Goal: Check status: Check status

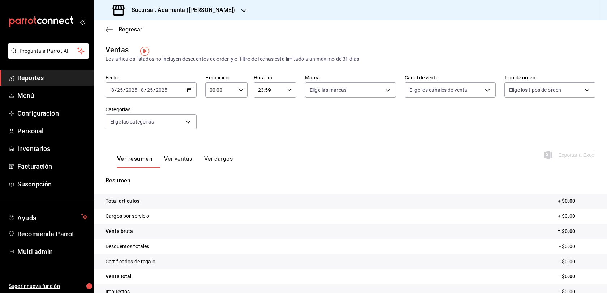
scroll to position [5, 0]
click at [189, 97] on div "[DATE] [DATE] - [DATE] [DATE]" at bounding box center [150, 89] width 91 height 15
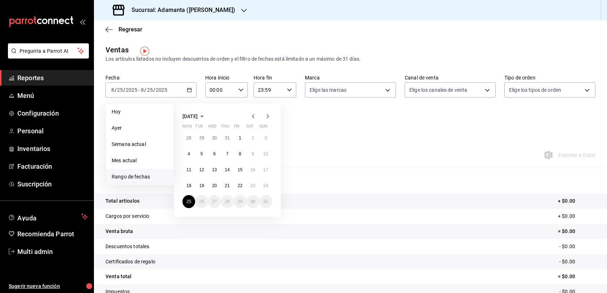
click at [212, 7] on h3 "Sucursal: Adamanta ([PERSON_NAME])" at bounding box center [180, 10] width 109 height 9
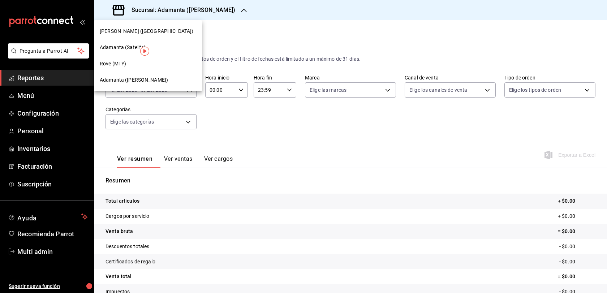
click at [167, 42] on div "Adamanta (Satelite)" at bounding box center [148, 47] width 108 height 16
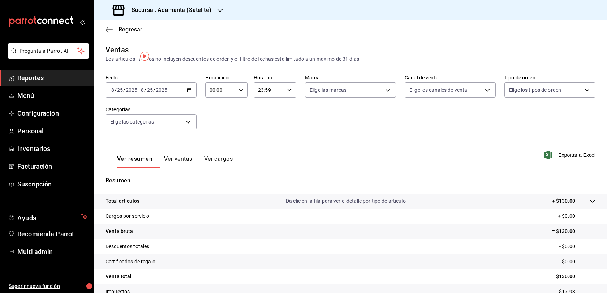
click at [190, 92] on icon "button" at bounding box center [189, 89] width 5 height 5
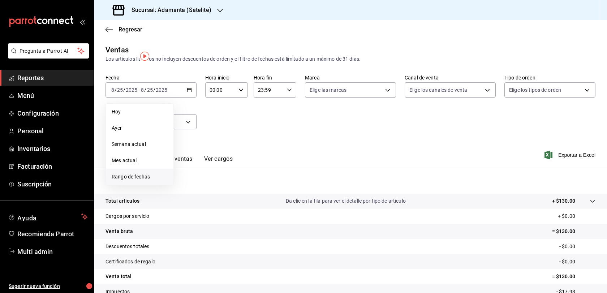
click at [144, 181] on span "Rango de fechas" at bounding box center [140, 177] width 56 height 8
click at [243, 144] on button "1" at bounding box center [240, 137] width 13 height 13
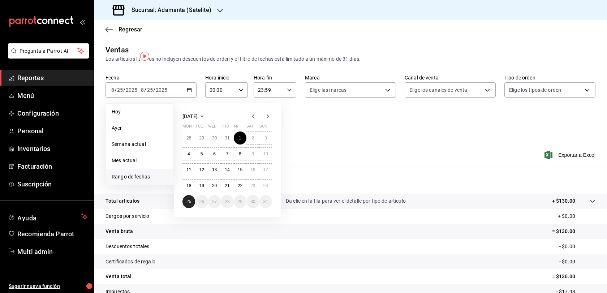
click at [190, 204] on abbr "25" at bounding box center [188, 201] width 5 height 5
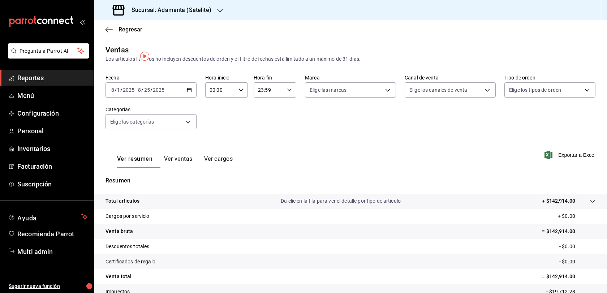
click at [220, 9] on icon "button" at bounding box center [220, 11] width 6 height 6
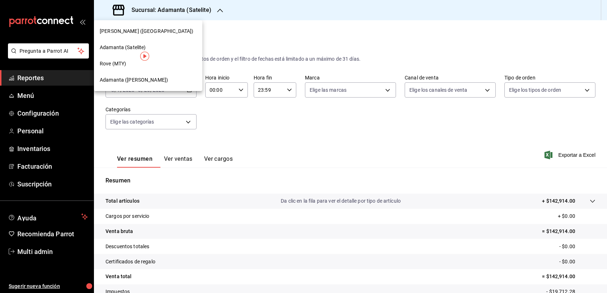
click at [168, 75] on div "Adamanta ([PERSON_NAME])" at bounding box center [148, 80] width 108 height 16
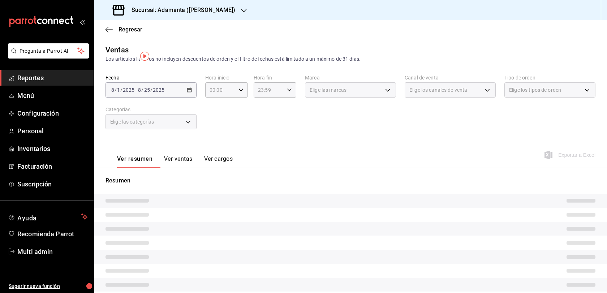
click at [185, 168] on button "Ver ventas" at bounding box center [178, 161] width 29 height 12
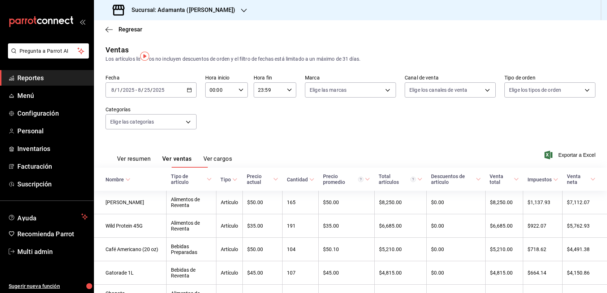
click at [191, 92] on \(Stroke\) "button" at bounding box center [189, 90] width 4 height 4
click at [292, 160] on div "Ver resumen Ver ventas Ver cargos Exportar a Excel" at bounding box center [350, 153] width 513 height 30
click at [193, 97] on div "[DATE] [DATE] - [DATE] [DATE]" at bounding box center [150, 89] width 91 height 15
click at [151, 181] on span "Rango de fechas" at bounding box center [140, 177] width 56 height 8
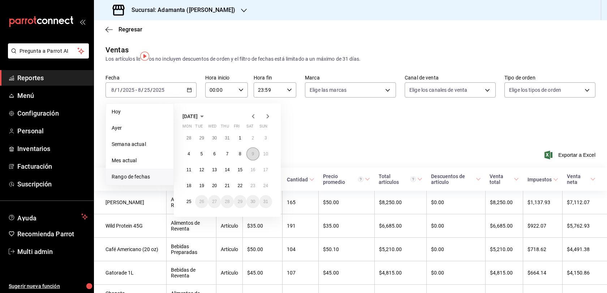
click at [252, 160] on button "9" at bounding box center [252, 153] width 13 height 13
click at [190, 204] on abbr "25" at bounding box center [188, 201] width 5 height 5
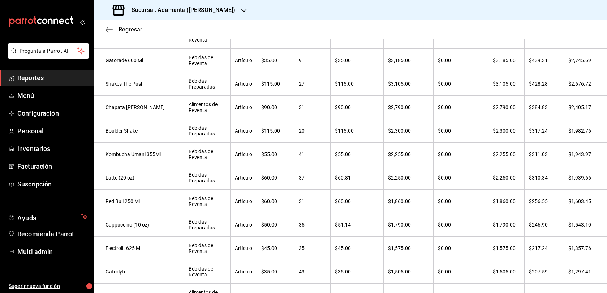
scroll to position [78, 0]
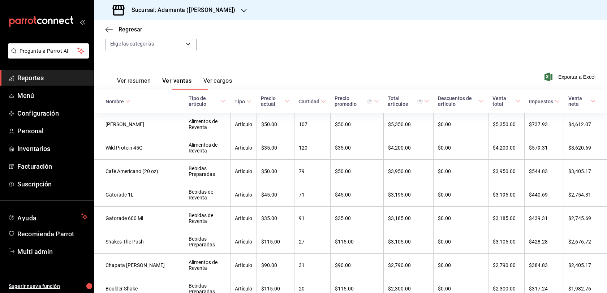
click at [126, 28] on div "Regresar" at bounding box center [350, 29] width 513 height 18
click at [126, 33] on span "Regresar" at bounding box center [130, 29] width 24 height 7
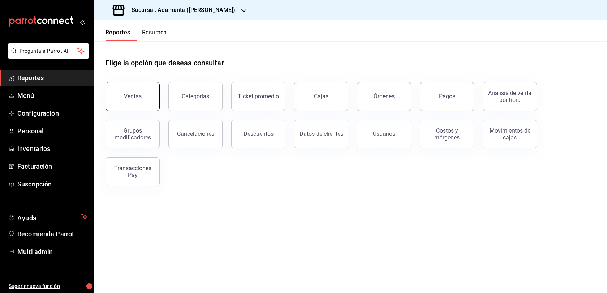
click at [152, 105] on button "Ventas" at bounding box center [132, 96] width 54 height 29
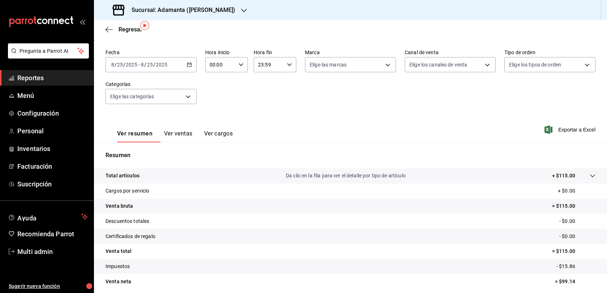
scroll to position [35, 0]
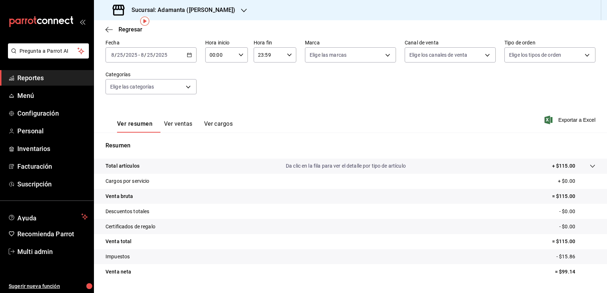
click at [192, 133] on button "Ver ventas" at bounding box center [178, 126] width 29 height 12
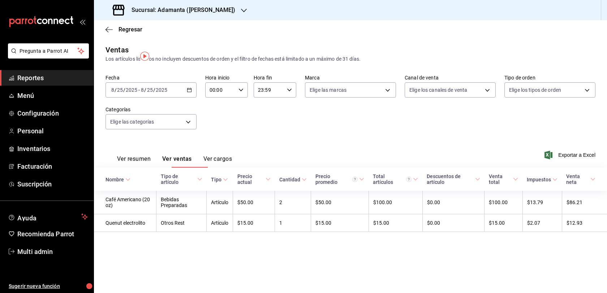
click at [191, 88] on \(Stroke\) "button" at bounding box center [190, 88] width 0 height 0
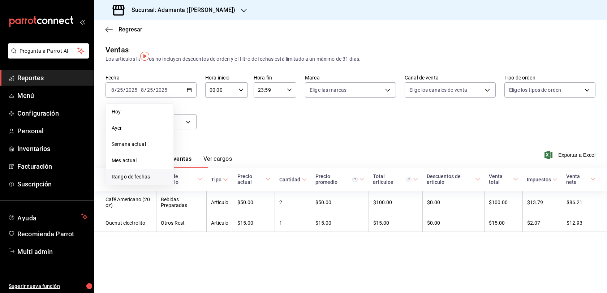
click at [149, 181] on span "Rango de fechas" at bounding box center [140, 177] width 56 height 8
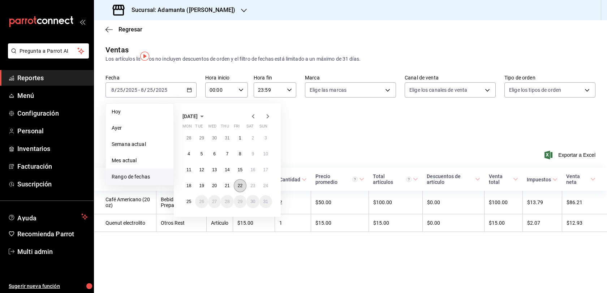
click at [242, 188] on abbr "22" at bounding box center [240, 185] width 5 height 5
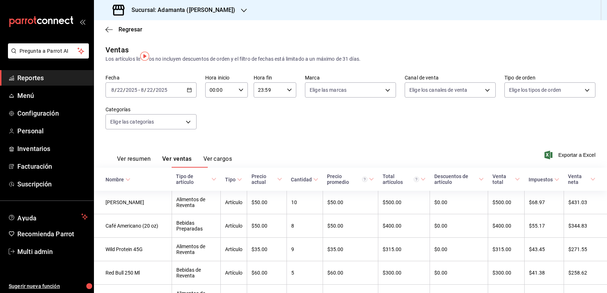
click at [192, 96] on div "[DATE] [DATE] - [DATE] [DATE]" at bounding box center [150, 89] width 91 height 15
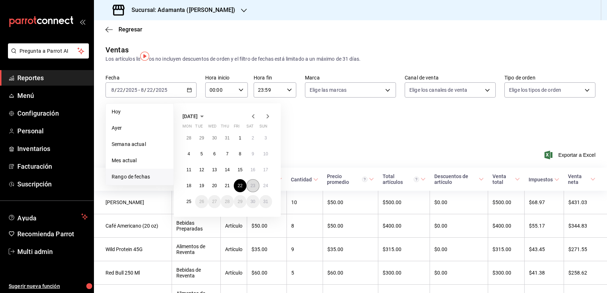
click at [251, 192] on button "23" at bounding box center [252, 185] width 13 height 13
click at [252, 192] on button "23" at bounding box center [252, 185] width 13 height 13
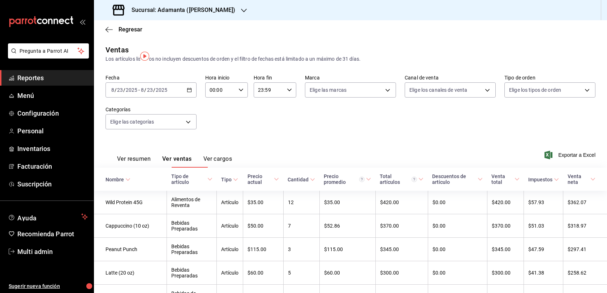
click at [191, 90] on \(Stroke\) "button" at bounding box center [189, 89] width 4 height 0
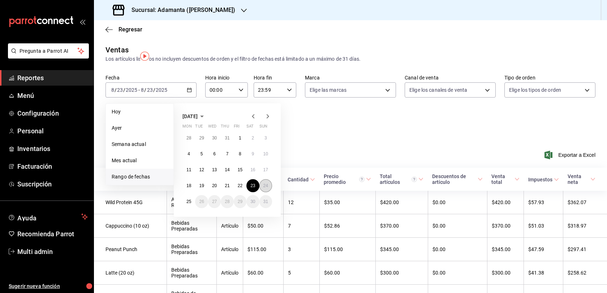
click at [268, 188] on abbr "24" at bounding box center [265, 185] width 5 height 5
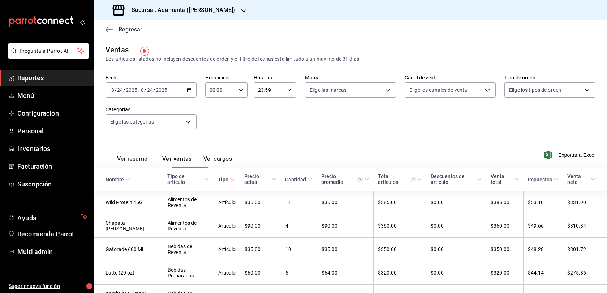
click at [131, 26] on span "Regresar" at bounding box center [130, 29] width 24 height 7
